Goal: Task Accomplishment & Management: Manage account settings

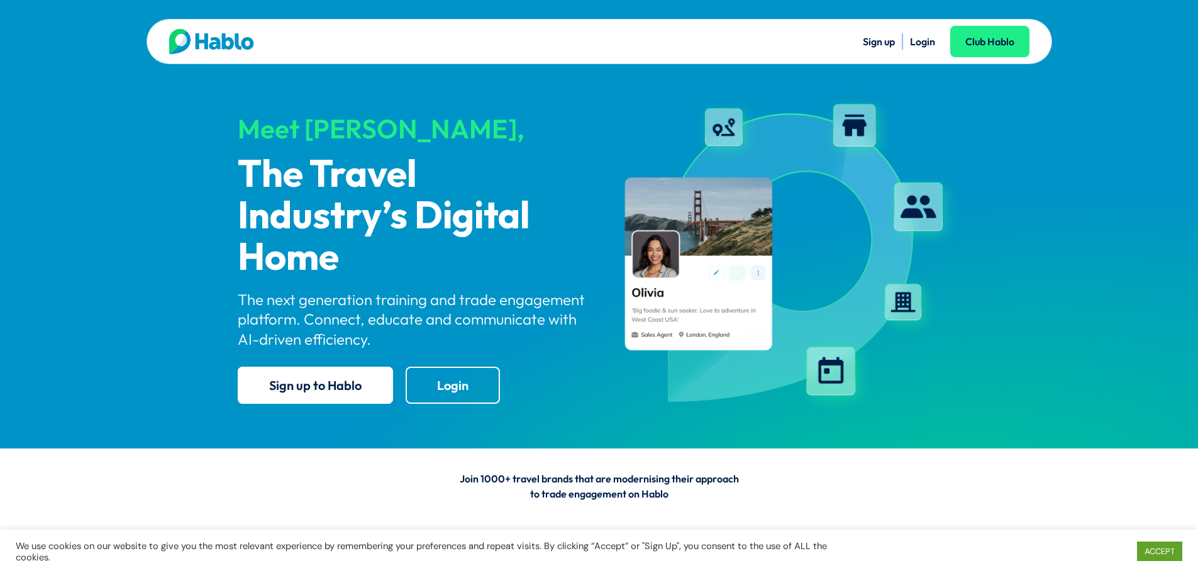
click at [923, 36] on link "Login" at bounding box center [922, 41] width 25 height 13
click at [918, 44] on link "Login" at bounding box center [922, 41] width 25 height 13
click at [930, 42] on link "Login" at bounding box center [922, 41] width 25 height 13
